Goal: Find specific page/section: Find specific page/section

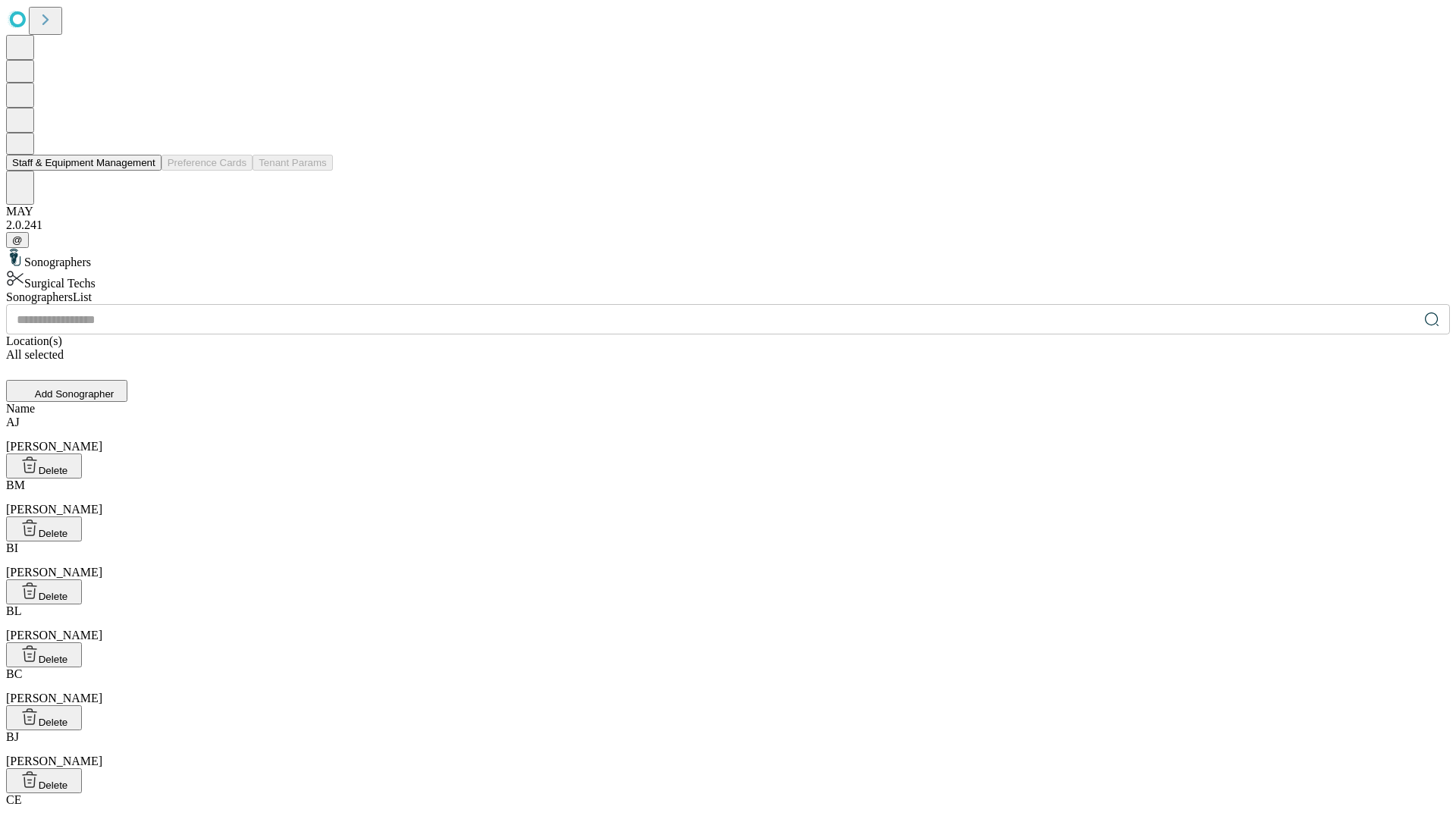
click at [144, 171] on button "Staff & Equipment Management" at bounding box center [83, 162] width 156 height 16
